Goal: Task Accomplishment & Management: Use online tool/utility

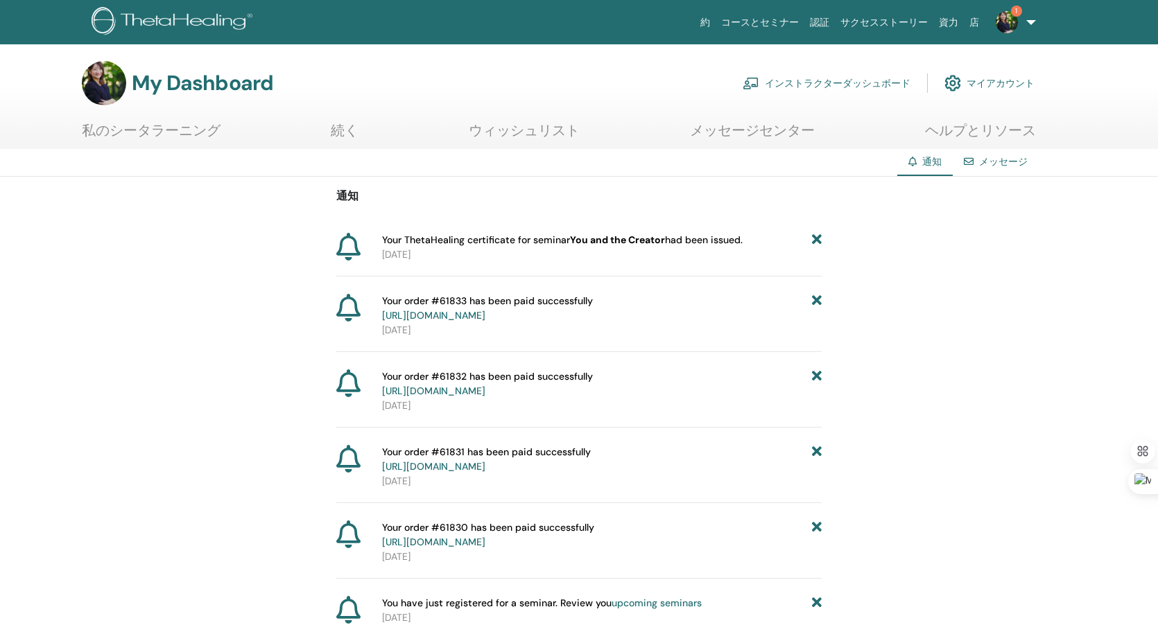
click at [817, 237] on icon at bounding box center [817, 240] width 10 height 15
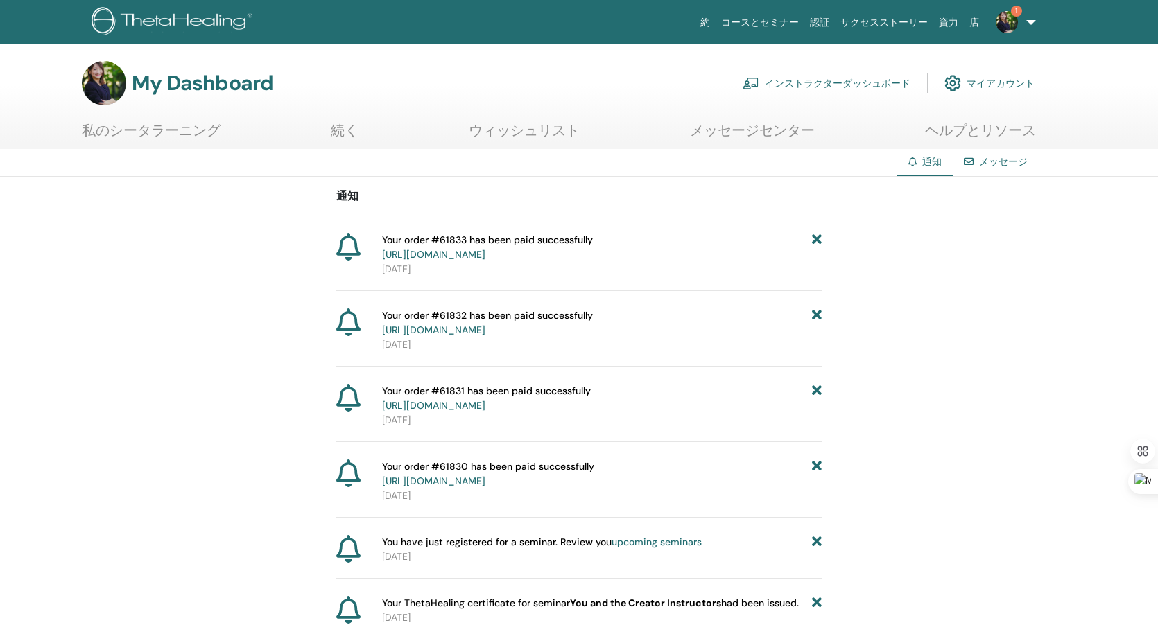
click at [1008, 24] on img at bounding box center [1007, 22] width 22 height 22
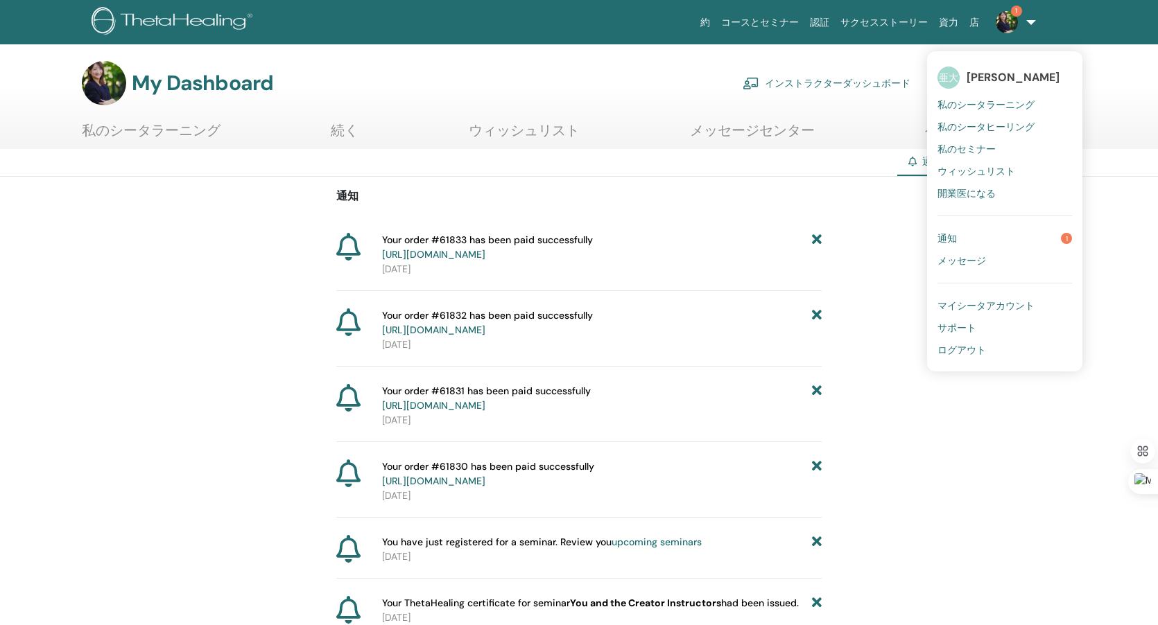
click at [971, 229] on link "通知 1" at bounding box center [1004, 238] width 134 height 22
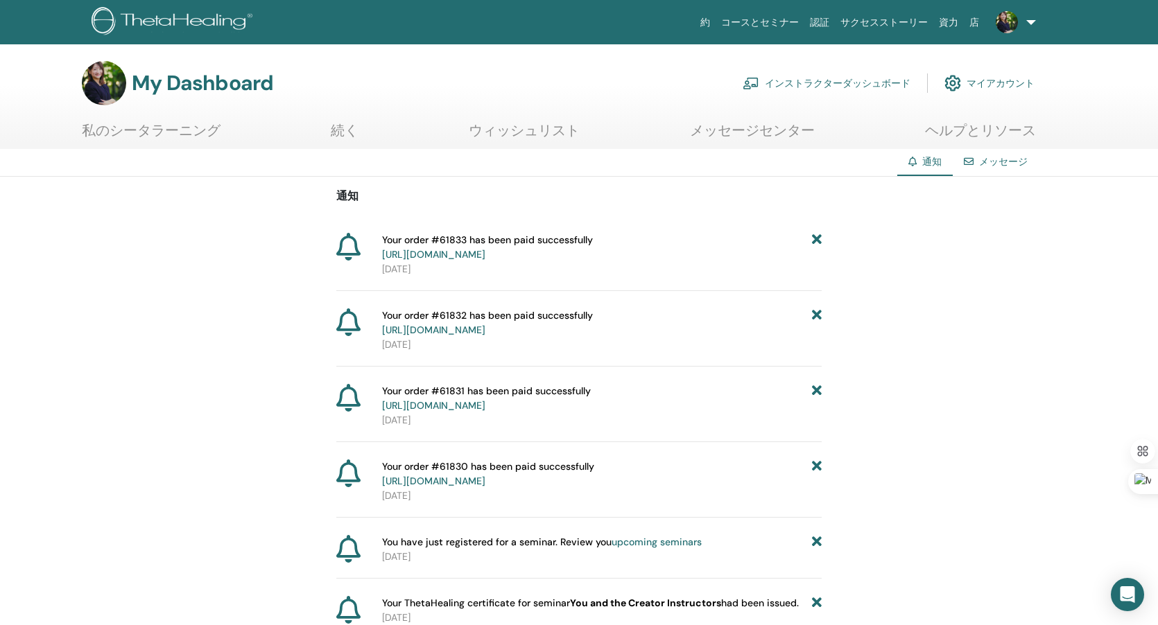
click at [1006, 24] on img at bounding box center [1007, 22] width 22 height 22
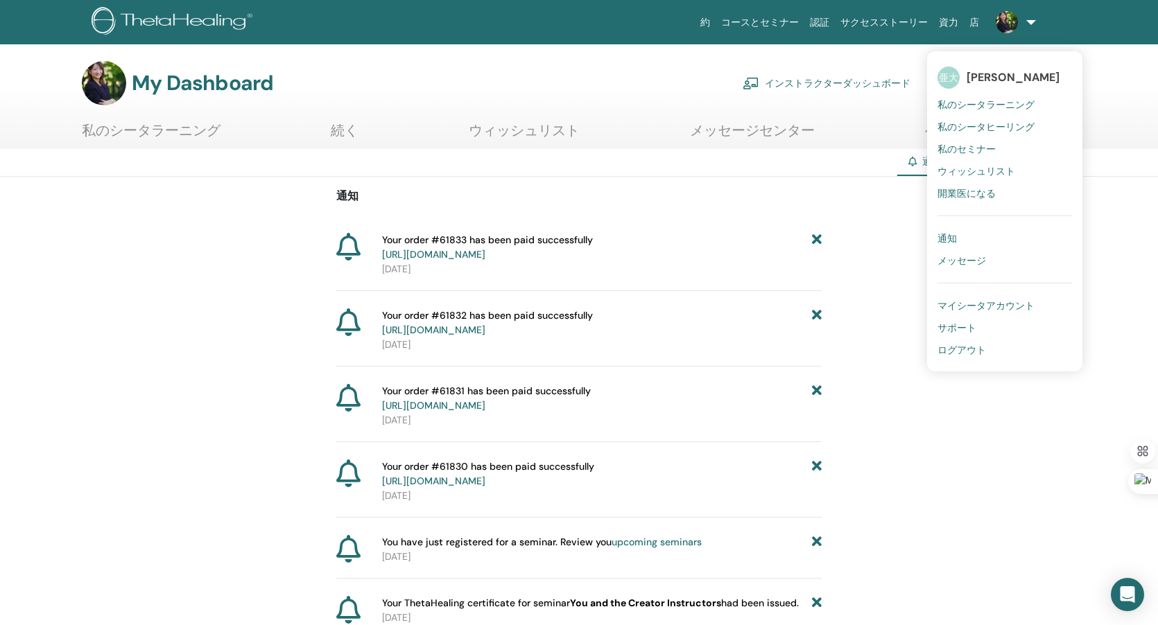
click at [982, 126] on span "私のシータヒーリング" at bounding box center [985, 127] width 97 height 12
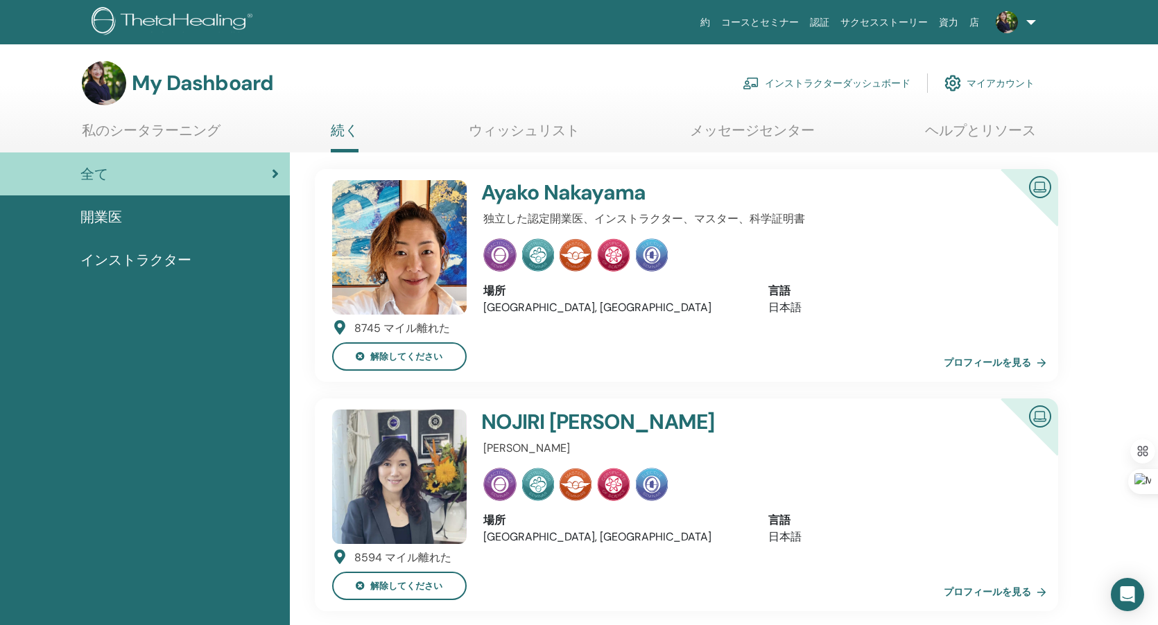
click at [843, 83] on link "インストラクターダッシュボード" at bounding box center [826, 83] width 168 height 31
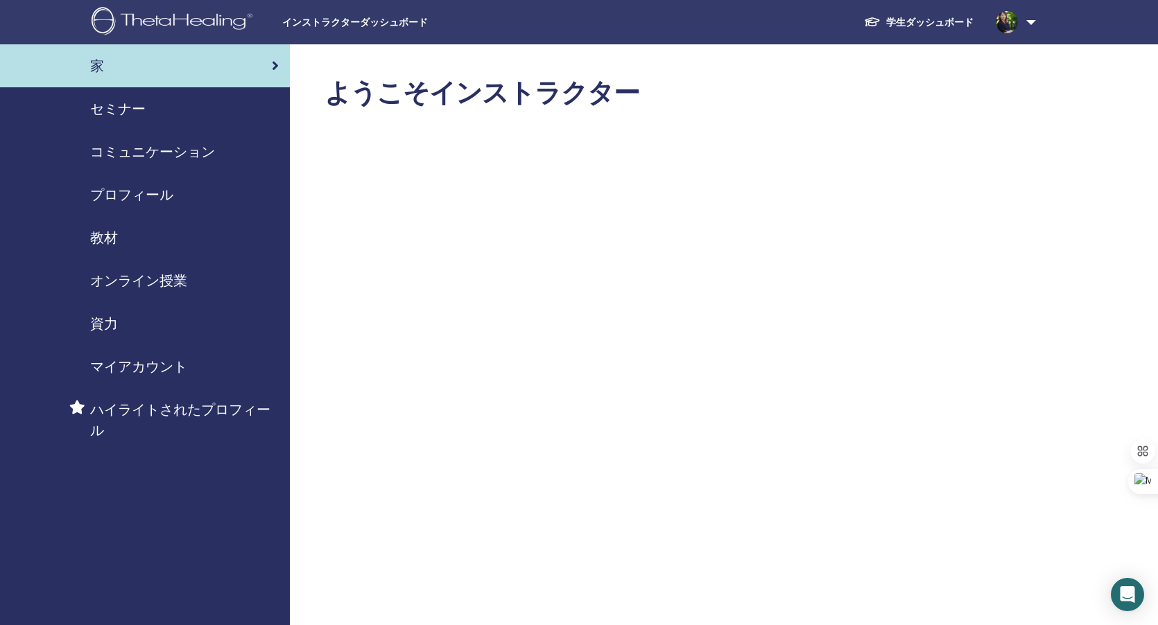
click at [180, 275] on span "オンライン授業" at bounding box center [138, 280] width 97 height 21
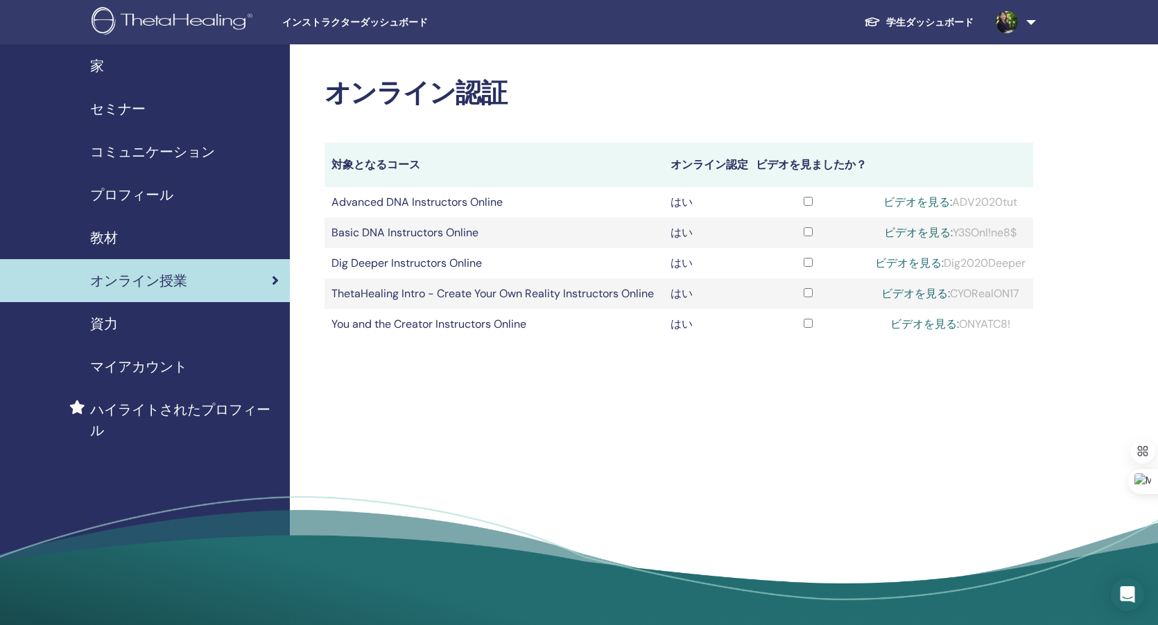
click at [801, 242] on td at bounding box center [808, 233] width 119 height 31
click at [182, 97] on link "セミナー" at bounding box center [145, 108] width 290 height 43
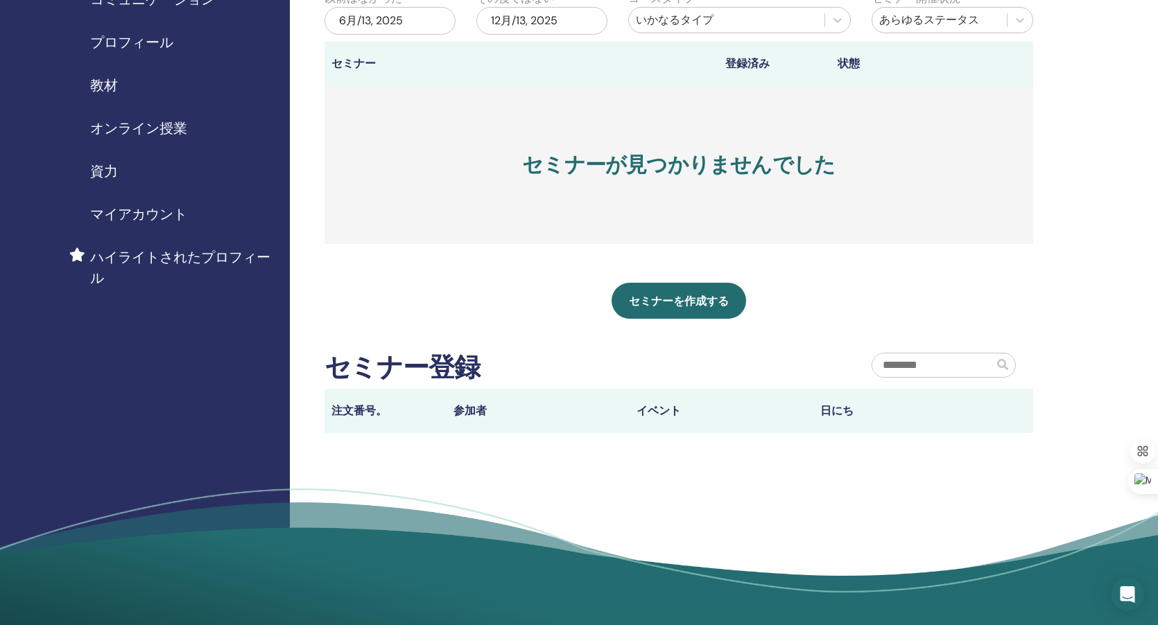
scroll to position [155, 0]
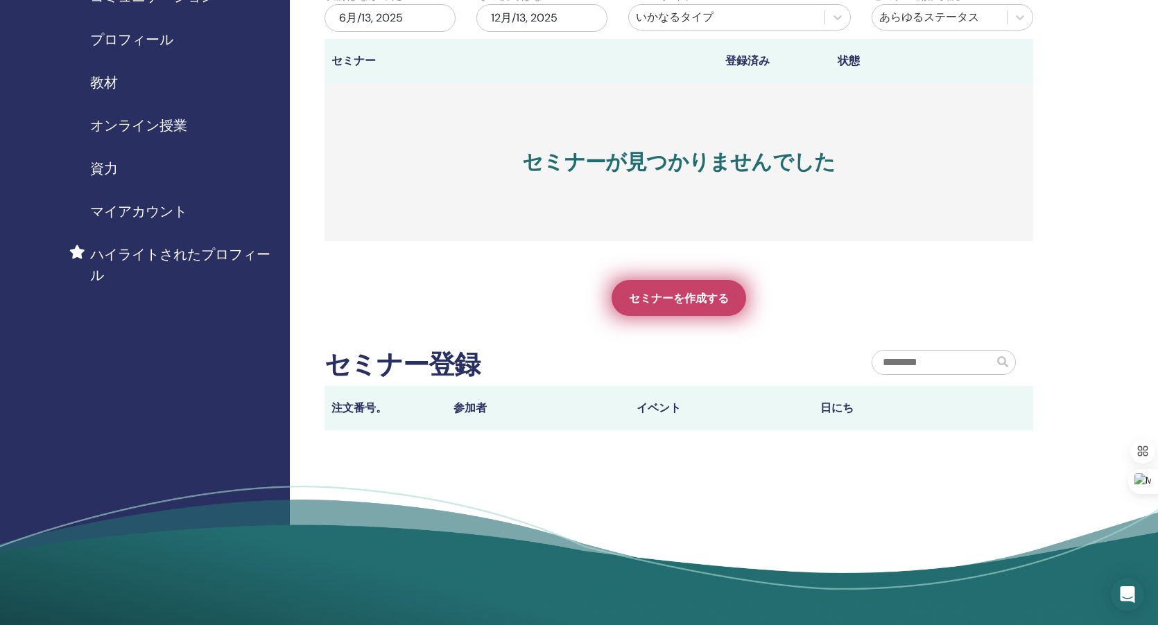
click at [678, 304] on span "セミナーを作成する" at bounding box center [679, 298] width 100 height 15
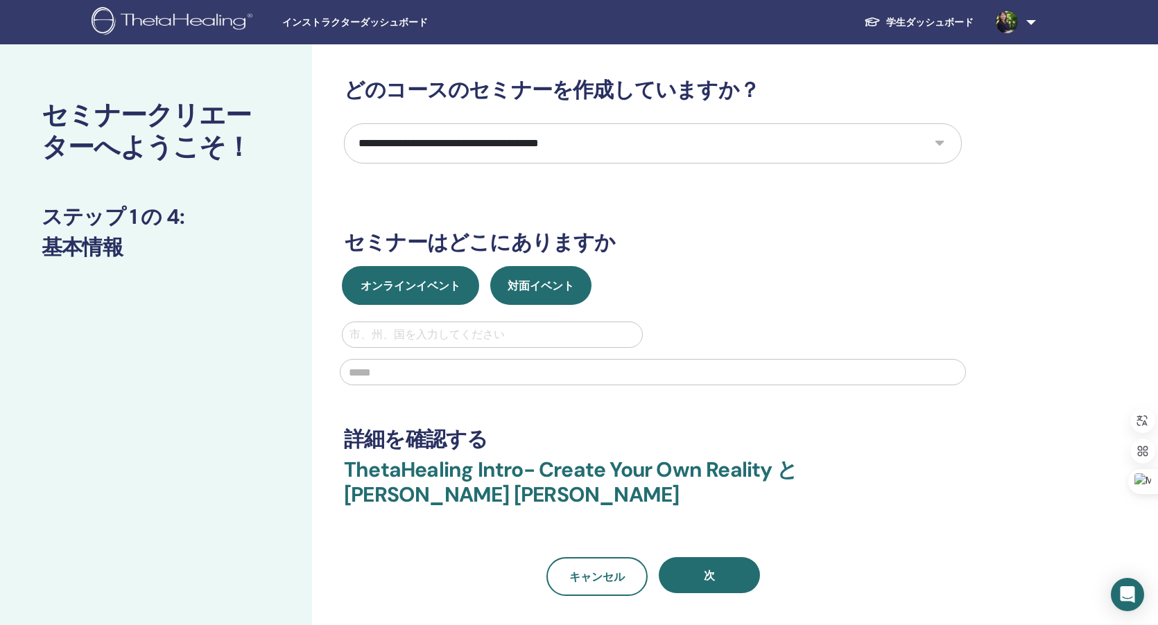
click at [442, 279] on span "オンラインイベント" at bounding box center [410, 286] width 100 height 15
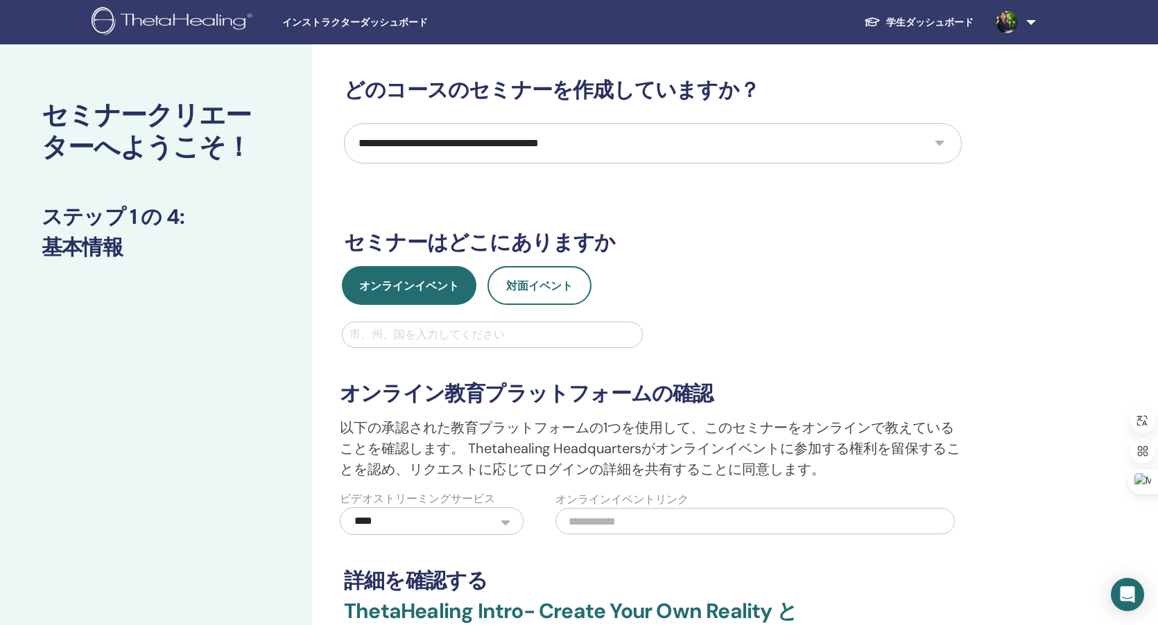
click at [593, 144] on select "**********" at bounding box center [653, 143] width 618 height 40
select select "*"
click at [344, 123] on select "**********" at bounding box center [653, 143] width 618 height 40
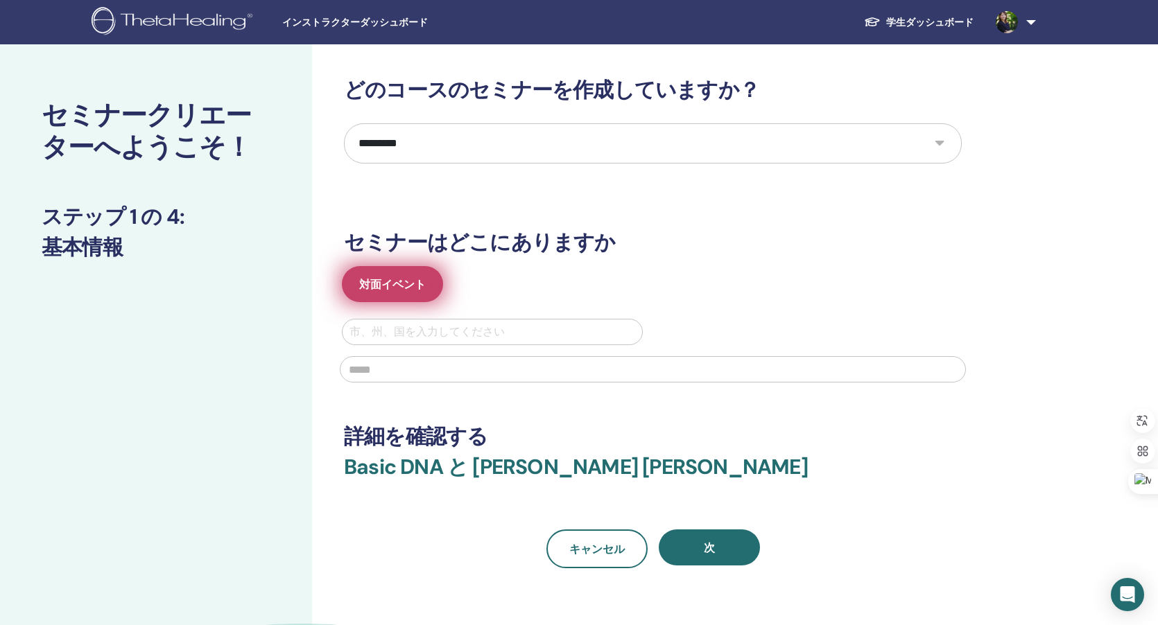
click at [398, 290] on span "対面イベント" at bounding box center [392, 284] width 67 height 15
click at [334, 31] on div "インストラクターダッシュボード 学生ダッシュボード 亜大 亜美 大垣 私のシータラーニング 私のシータヒーリング 私のセミナー ウィッシュリスト 開業医になる…" at bounding box center [579, 22] width 1075 height 44
click at [217, 17] on img at bounding box center [175, 22] width 166 height 31
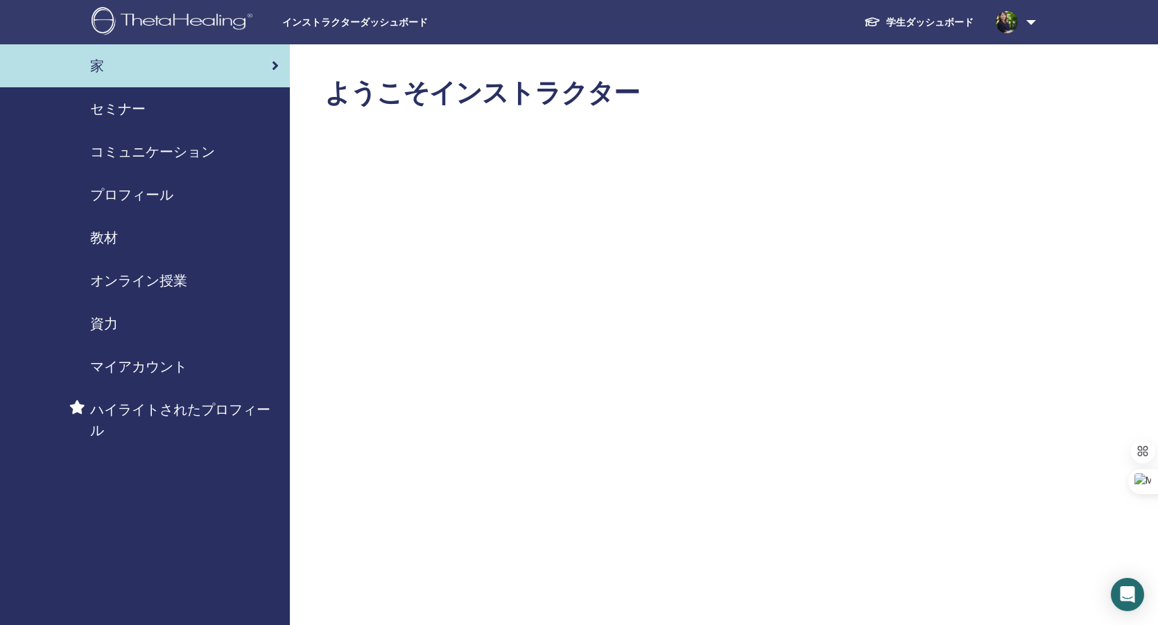
click at [153, 284] on span "オンライン授業" at bounding box center [138, 280] width 97 height 21
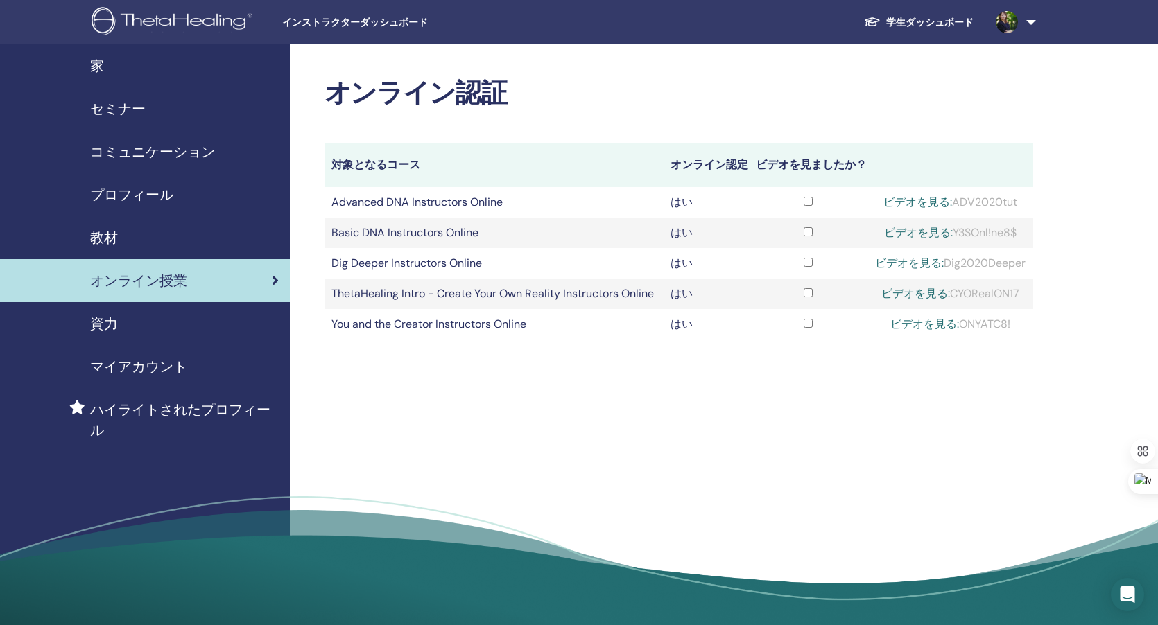
click at [132, 108] on span "セミナー" at bounding box center [117, 108] width 55 height 21
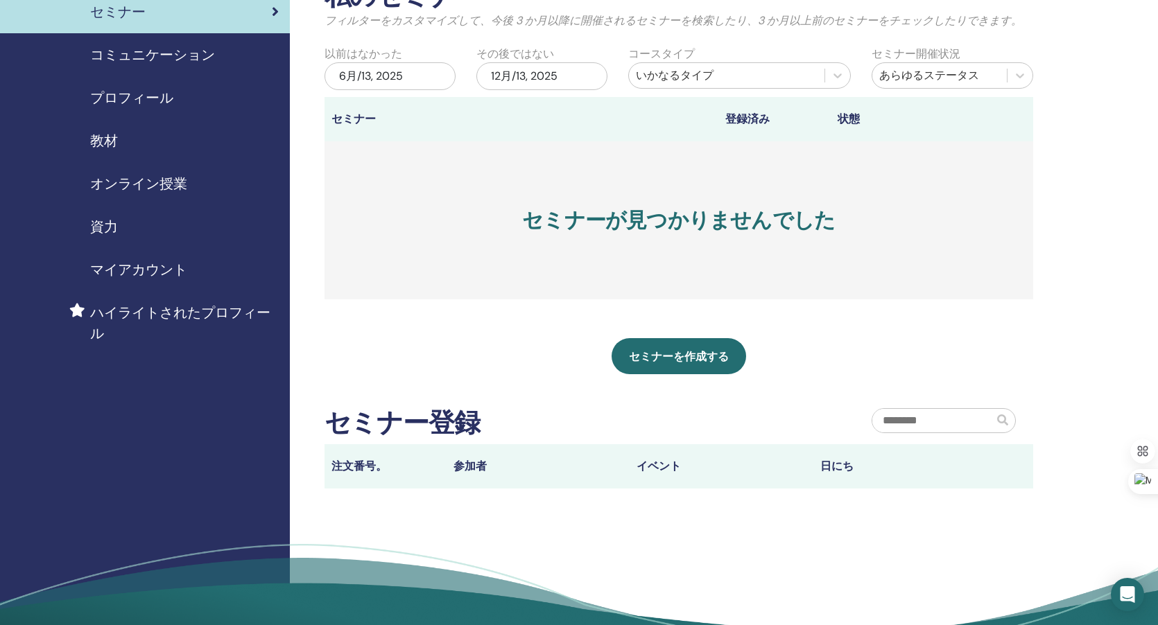
scroll to position [124, 0]
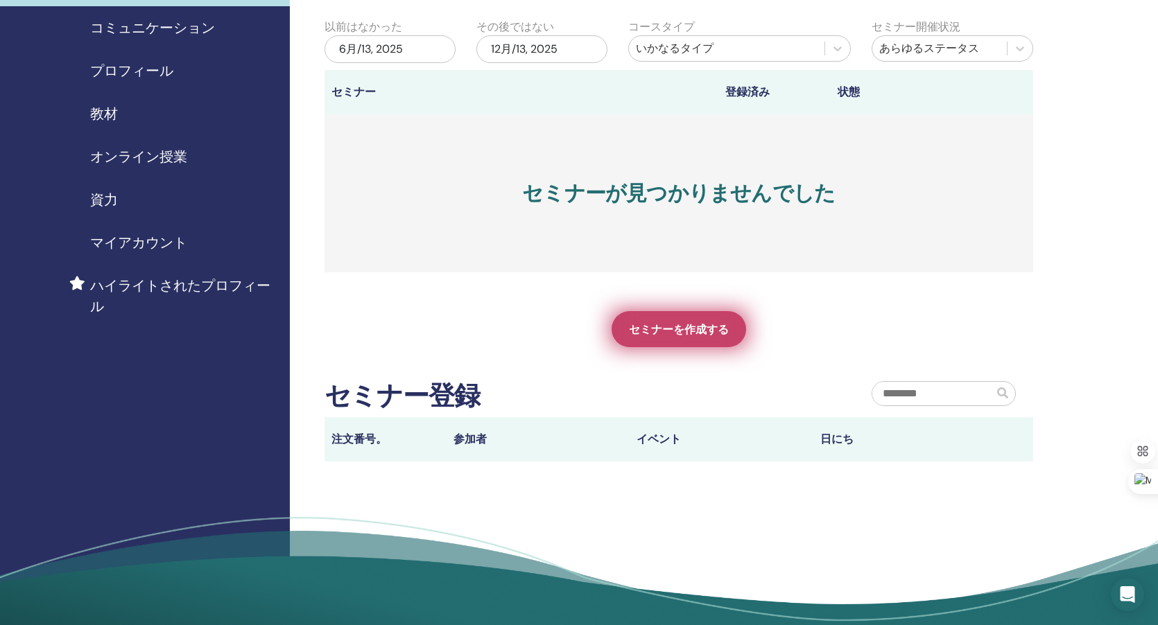
click at [667, 342] on link "セミナーを作成する" at bounding box center [678, 329] width 134 height 36
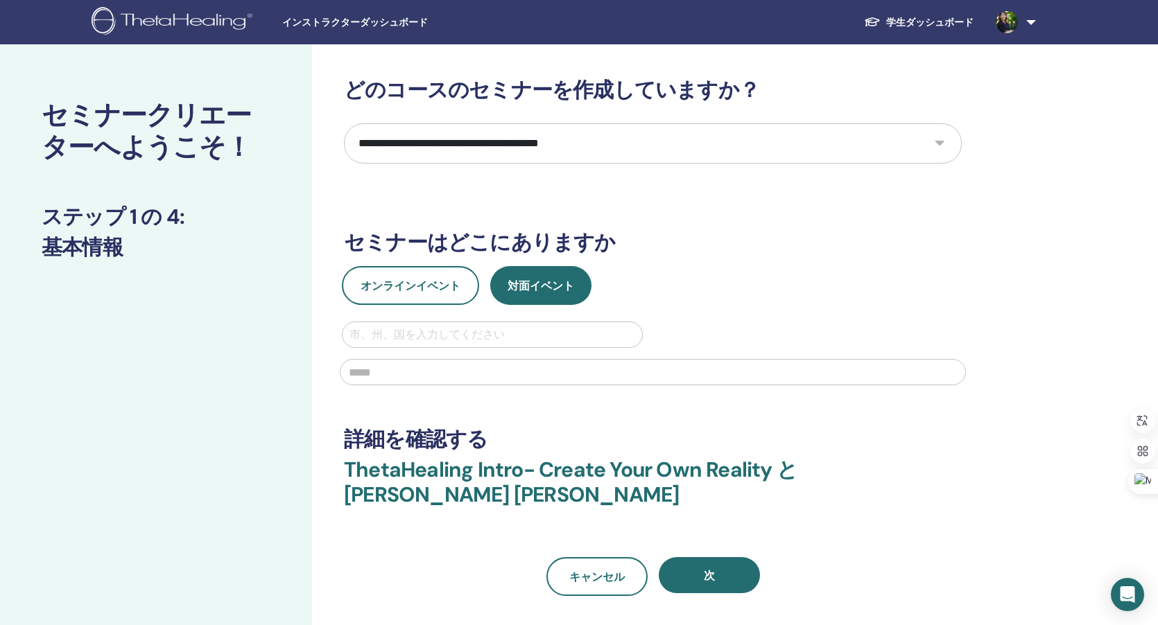
click at [693, 149] on select "**********" at bounding box center [653, 143] width 618 height 40
select select "*"
click at [344, 123] on select "**********" at bounding box center [653, 143] width 618 height 40
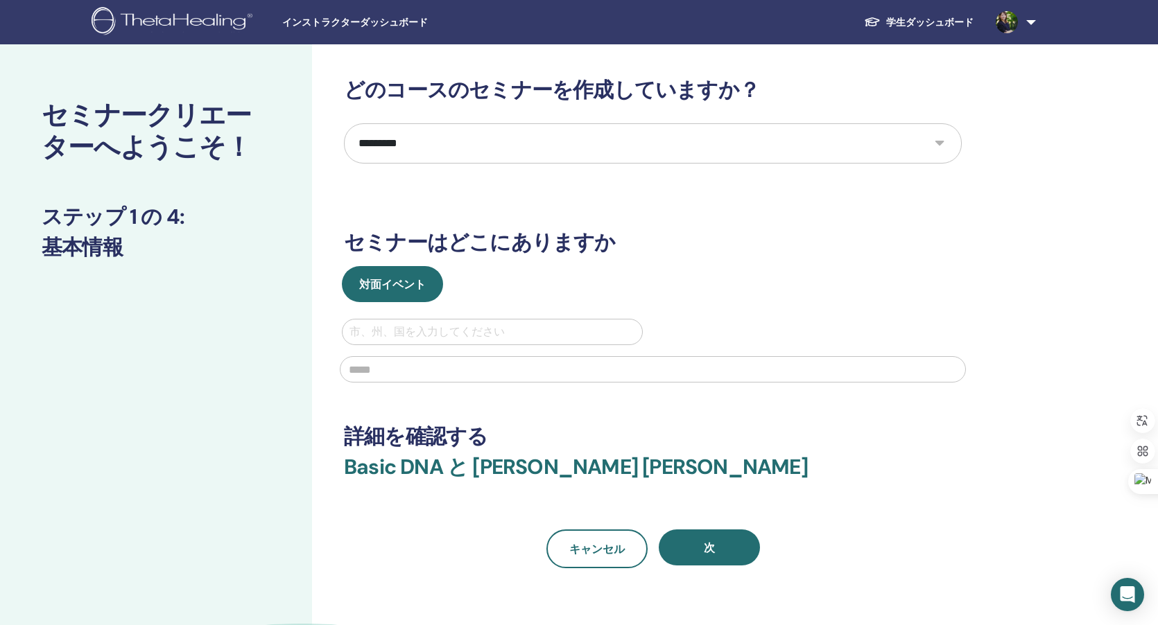
click at [334, 24] on span "インストラクターダッシュボード" at bounding box center [386, 22] width 208 height 15
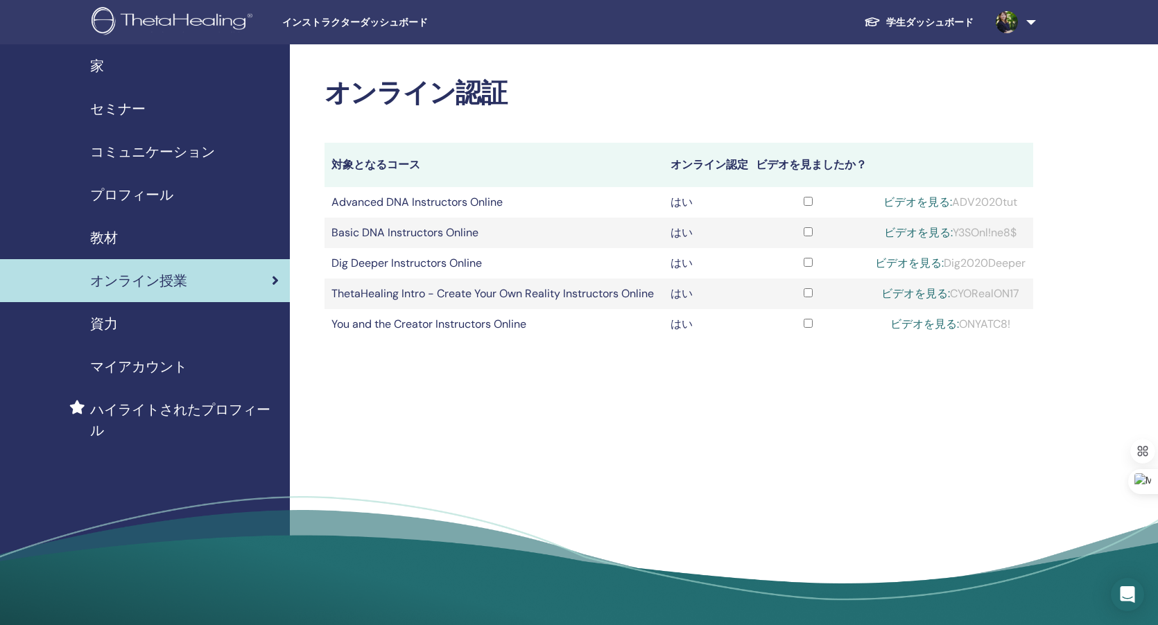
click at [453, 248] on td "Basic DNA Instructors Online" at bounding box center [493, 233] width 339 height 31
drag, startPoint x: 955, startPoint y: 249, endPoint x: 1023, endPoint y: 249, distance: 67.9
click at [1023, 241] on div "ビデオを見る: Y3SOnl!ne8$" at bounding box center [950, 233] width 152 height 17
drag, startPoint x: 952, startPoint y: 249, endPoint x: 1032, endPoint y: 249, distance: 79.7
click at [1032, 248] on td "ビデオを見る: Y3SOnl!ne8$" at bounding box center [950, 233] width 166 height 31
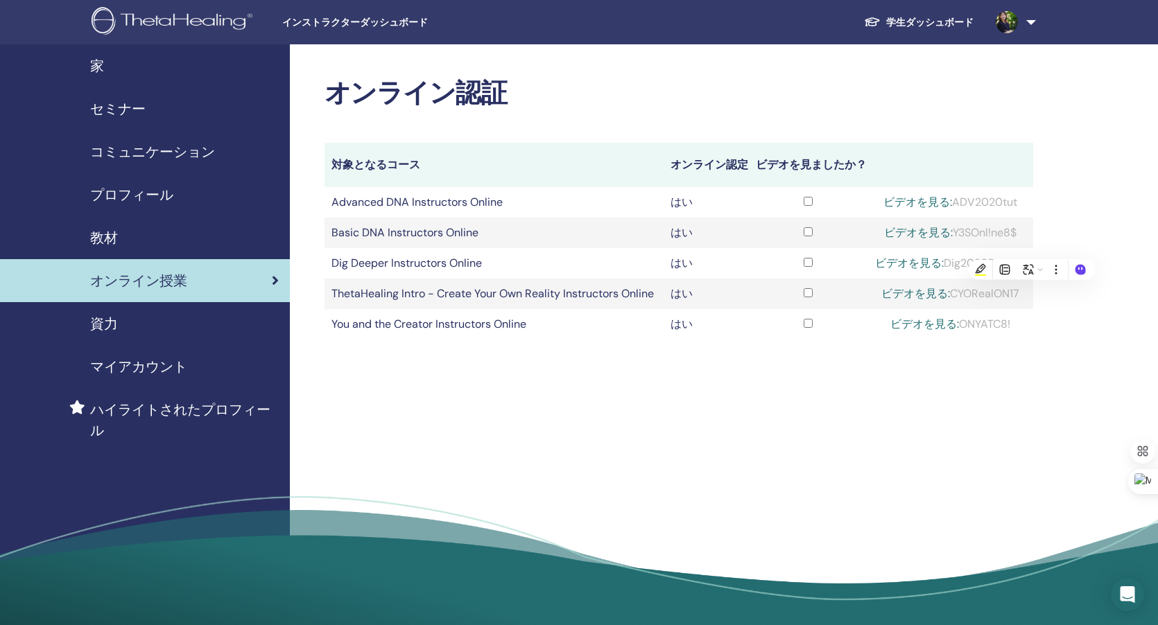
copy div "Y3SOnl!ne8$"
click at [921, 240] on link "ビデオを見る:" at bounding box center [918, 232] width 69 height 15
click at [915, 240] on link "ビデオを見る:" at bounding box center [918, 232] width 69 height 15
